Goal: Task Accomplishment & Management: Use online tool/utility

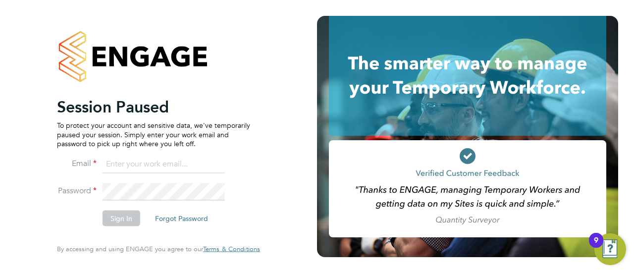
click at [168, 166] on input at bounding box center [164, 164] width 122 height 18
type input "[EMAIL_ADDRESS][DOMAIN_NAME]"
click at [127, 219] on button "Sign In" at bounding box center [122, 219] width 38 height 16
click at [127, 163] on input at bounding box center [164, 164] width 122 height 18
type input "seddon@psrsolutions.co.uk"
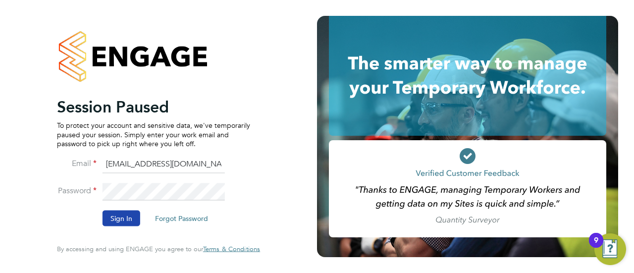
click at [118, 214] on button "Sign In" at bounding box center [122, 219] width 38 height 16
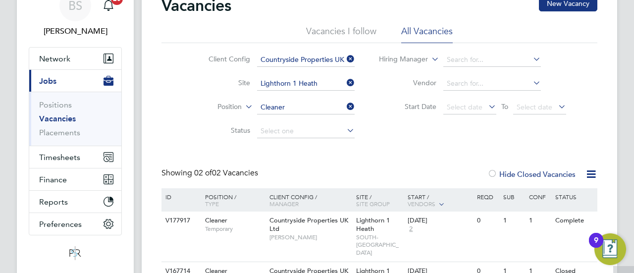
scroll to position [8, 0]
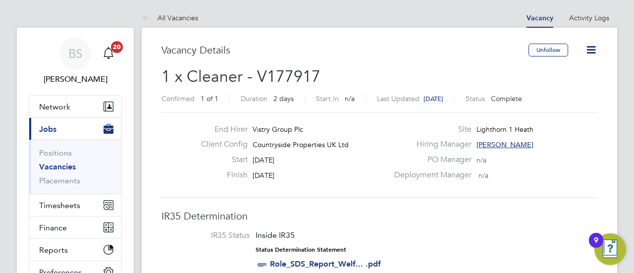
click at [57, 167] on link "Vacancies" at bounding box center [57, 166] width 37 height 9
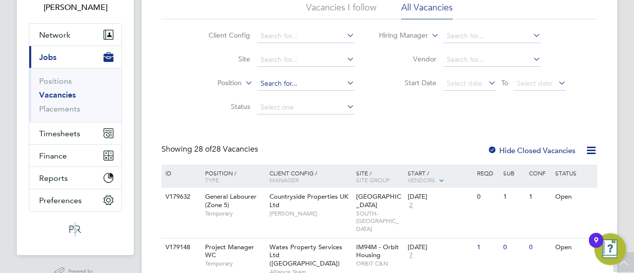
scroll to position [50, 0]
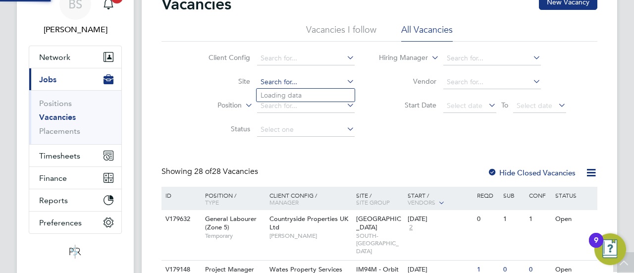
click at [283, 82] on input at bounding box center [306, 82] width 98 height 14
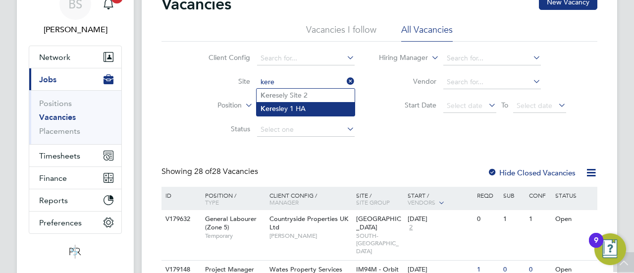
click at [321, 110] on li "Kere sley 1 HA" at bounding box center [306, 108] width 98 height 13
type input "Keresley 1 HA"
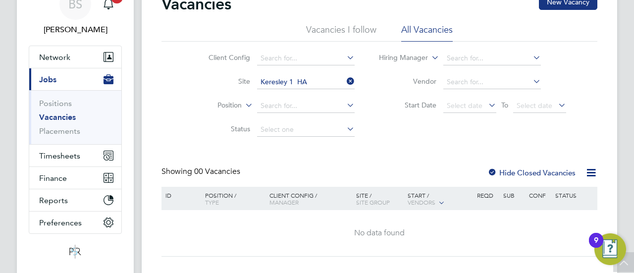
click at [532, 173] on label "Hide Closed Vacancies" at bounding box center [532, 172] width 88 height 9
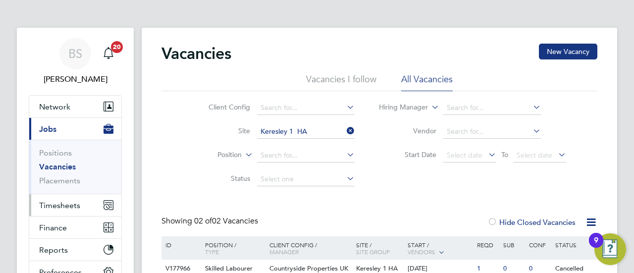
click at [63, 202] on span "Timesheets" at bounding box center [59, 205] width 41 height 9
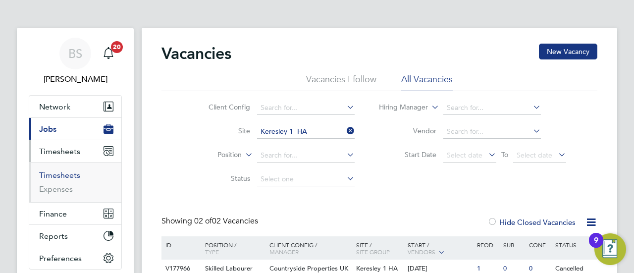
click at [69, 175] on link "Timesheets" at bounding box center [59, 175] width 41 height 9
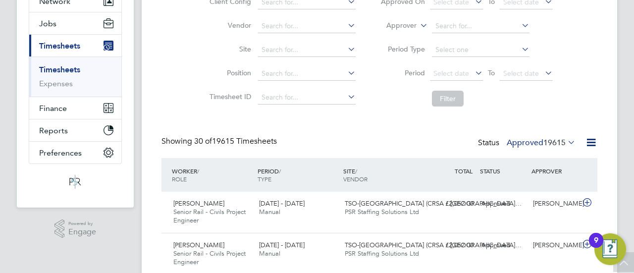
scroll to position [5, 5]
click at [525, 138] on label "Approved 19615" at bounding box center [541, 143] width 69 height 10
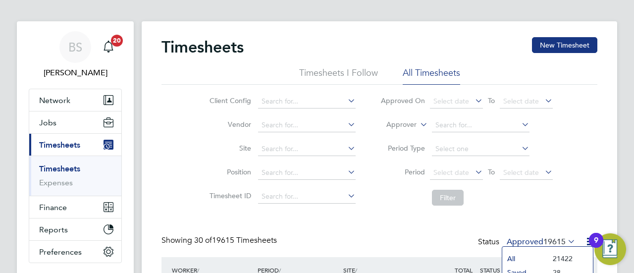
click at [411, 125] on label "Approver" at bounding box center [394, 125] width 45 height 10
click at [401, 139] on li "Worker" at bounding box center [392, 136] width 49 height 13
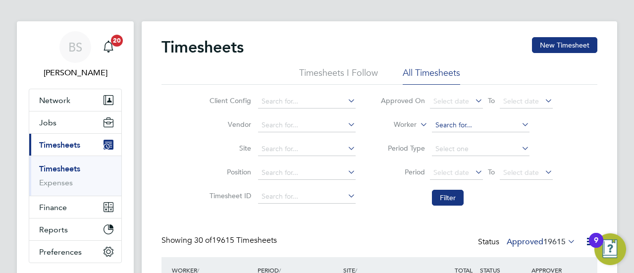
click at [448, 128] on input at bounding box center [481, 125] width 98 height 14
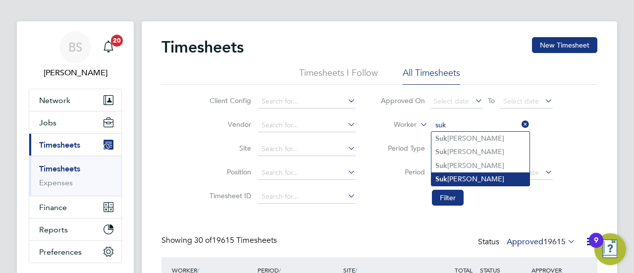
click at [477, 178] on li "Suk hdev Singh" at bounding box center [481, 178] width 98 height 13
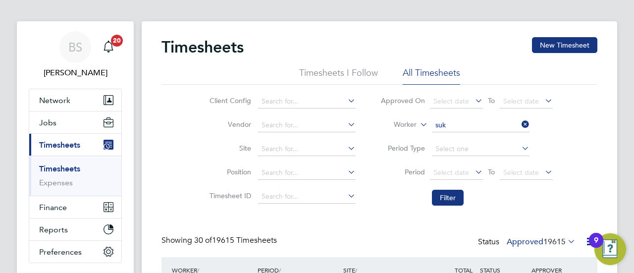
type input "Sukhdev Singh"
click at [450, 198] on button "Filter" at bounding box center [448, 198] width 32 height 16
